Goal: Navigation & Orientation: Find specific page/section

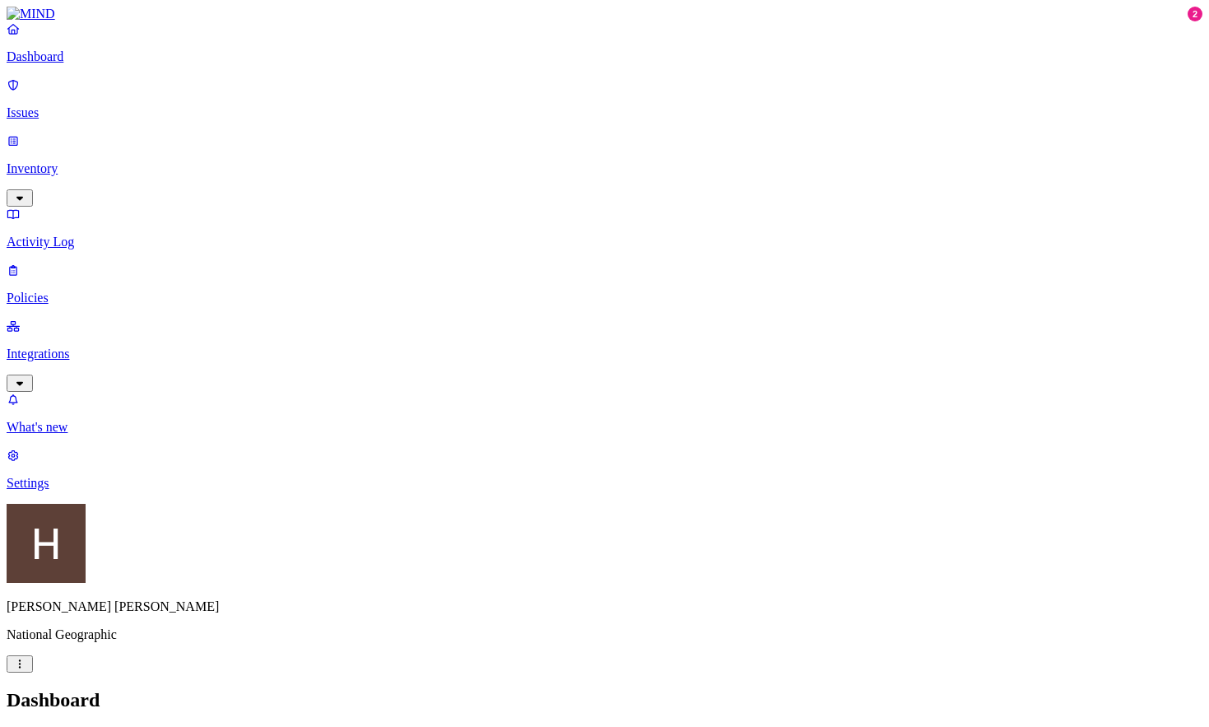
click at [53, 346] on p "Integrations" at bounding box center [605, 353] width 1196 height 15
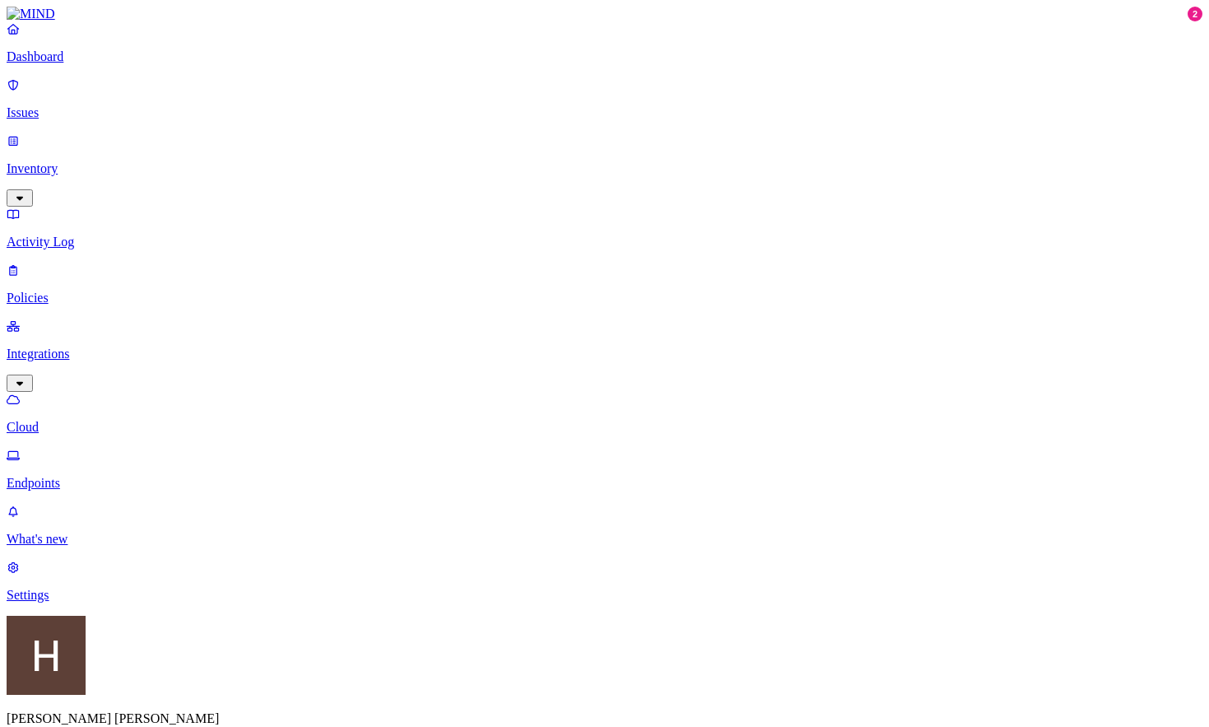
click at [60, 476] on p "Endpoints" at bounding box center [605, 483] width 1196 height 15
click at [55, 392] on link "Cloud" at bounding box center [605, 413] width 1196 height 43
click at [64, 476] on p "Endpoints" at bounding box center [605, 483] width 1196 height 15
